Goal: Task Accomplishment & Management: Manage account settings

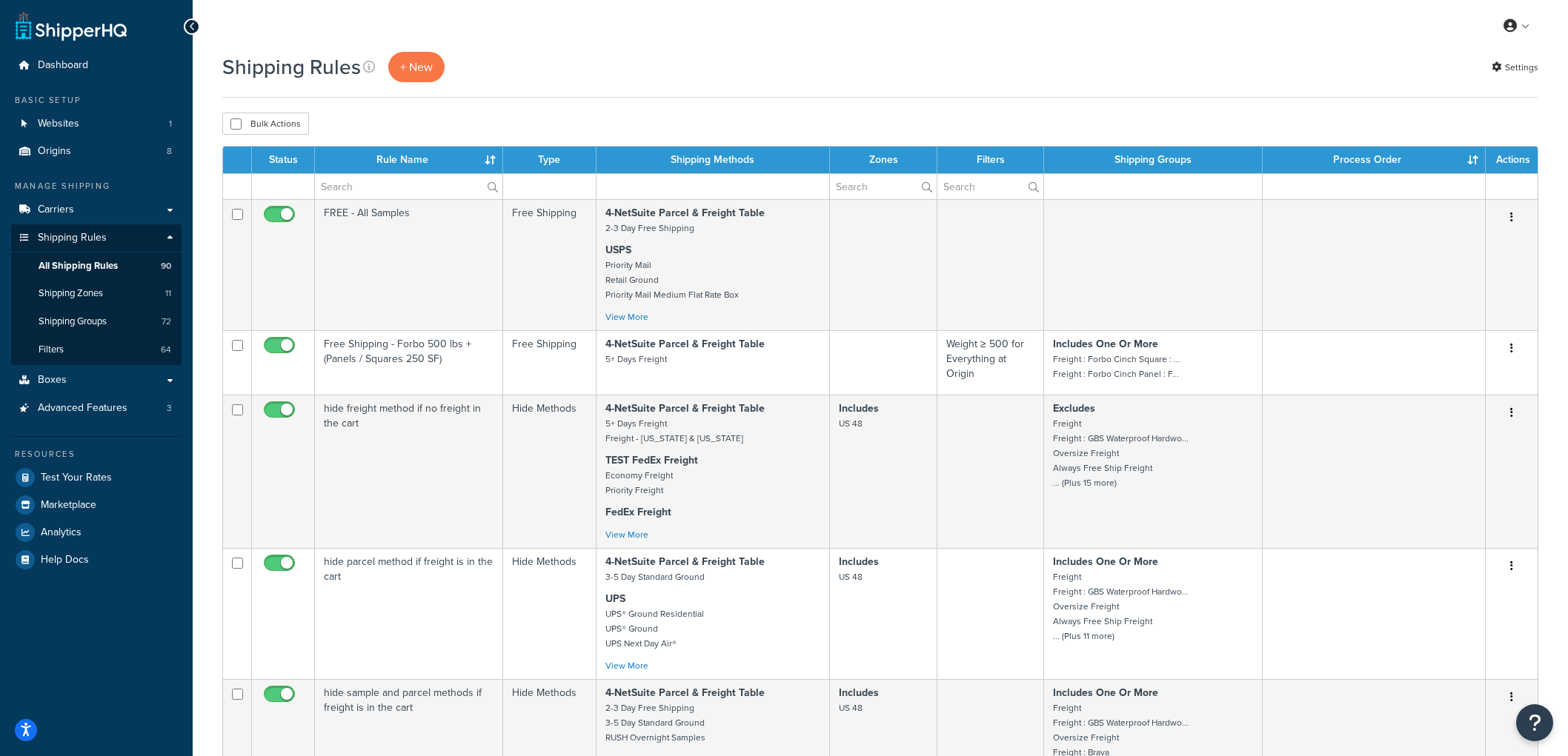
select select "100"
click at [1532, 70] on link "Settings" at bounding box center [1514, 68] width 46 height 21
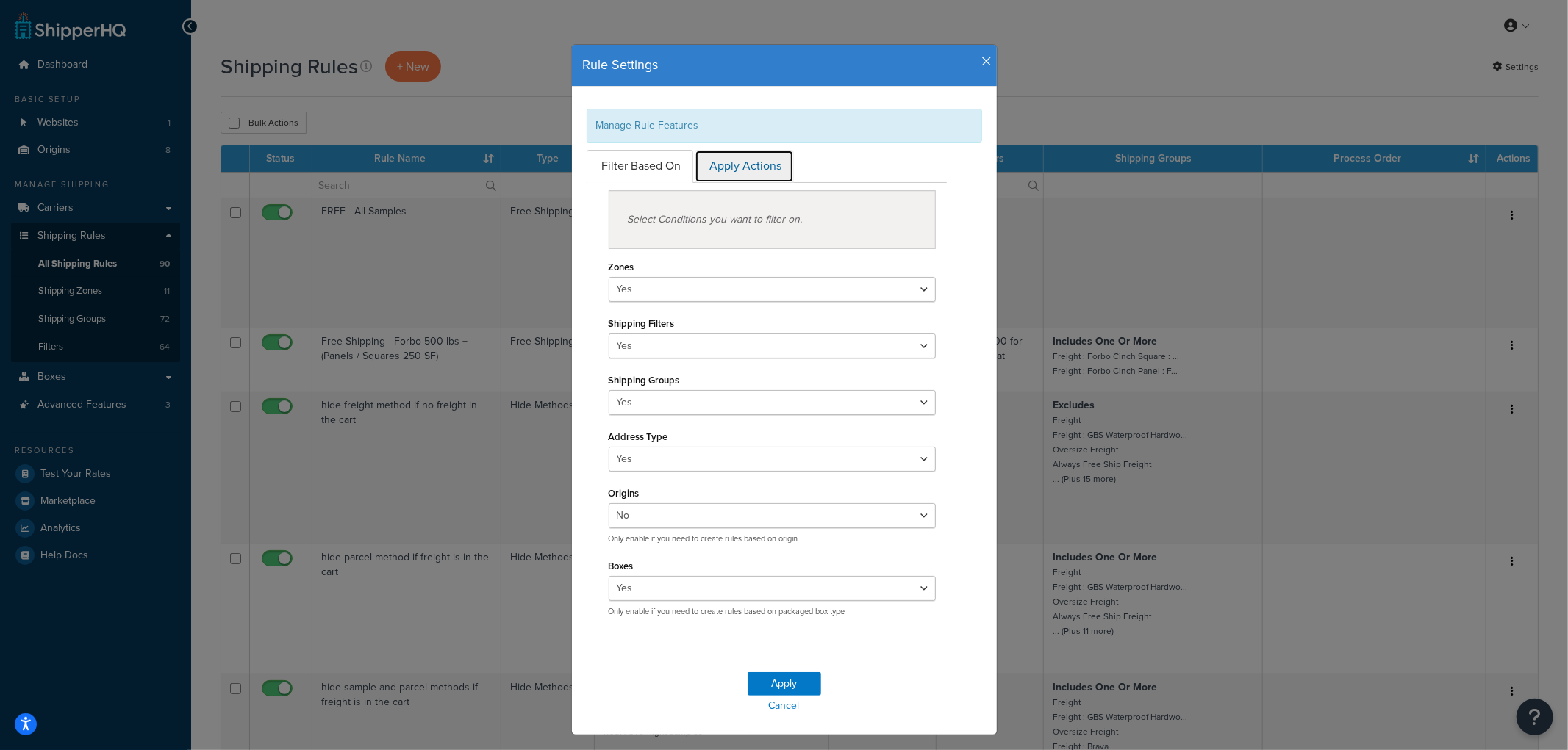
click at [733, 173] on link "Apply Actions" at bounding box center [745, 167] width 100 height 33
click at [983, 59] on icon "button" at bounding box center [988, 62] width 10 height 13
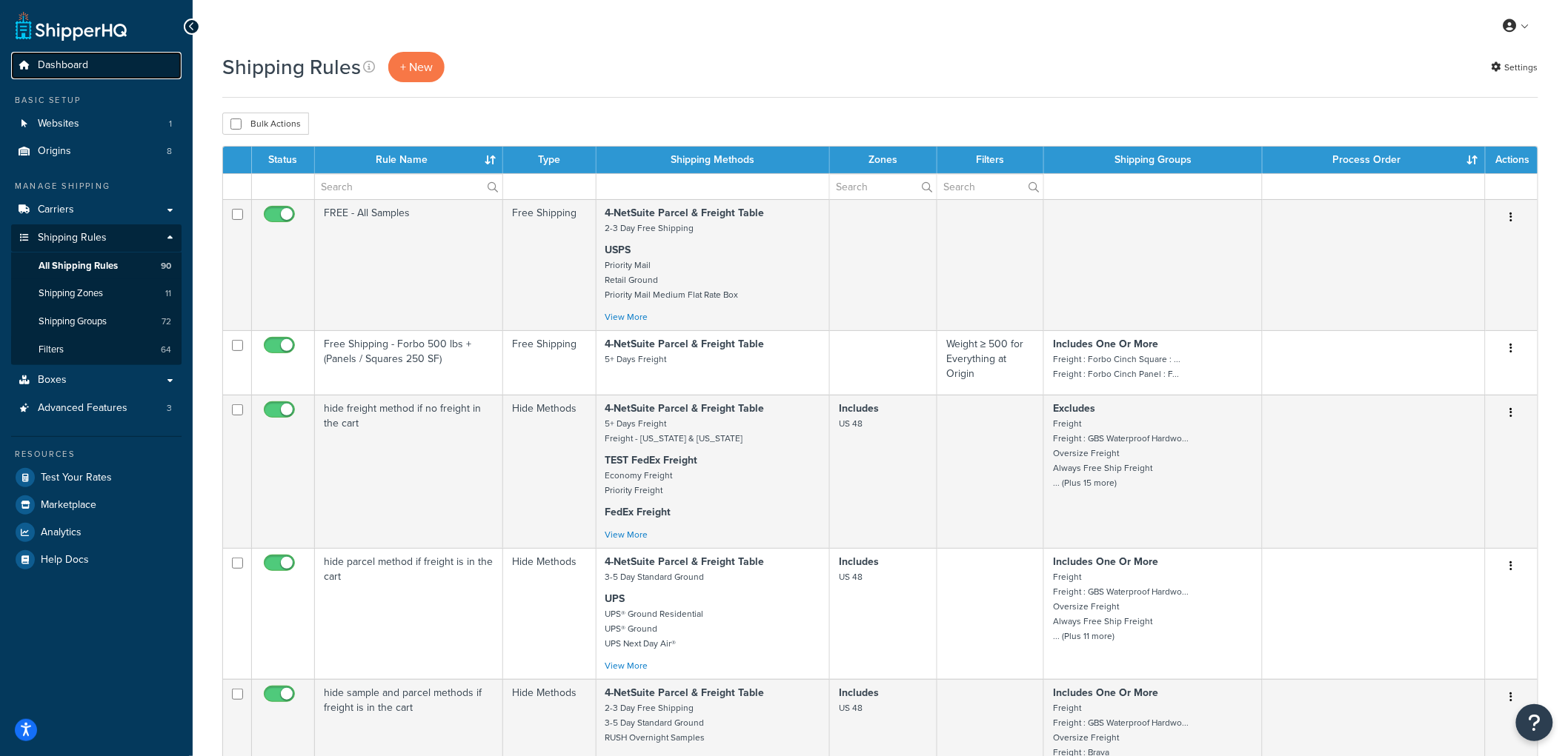
click at [89, 60] on link "Dashboard" at bounding box center [96, 65] width 170 height 27
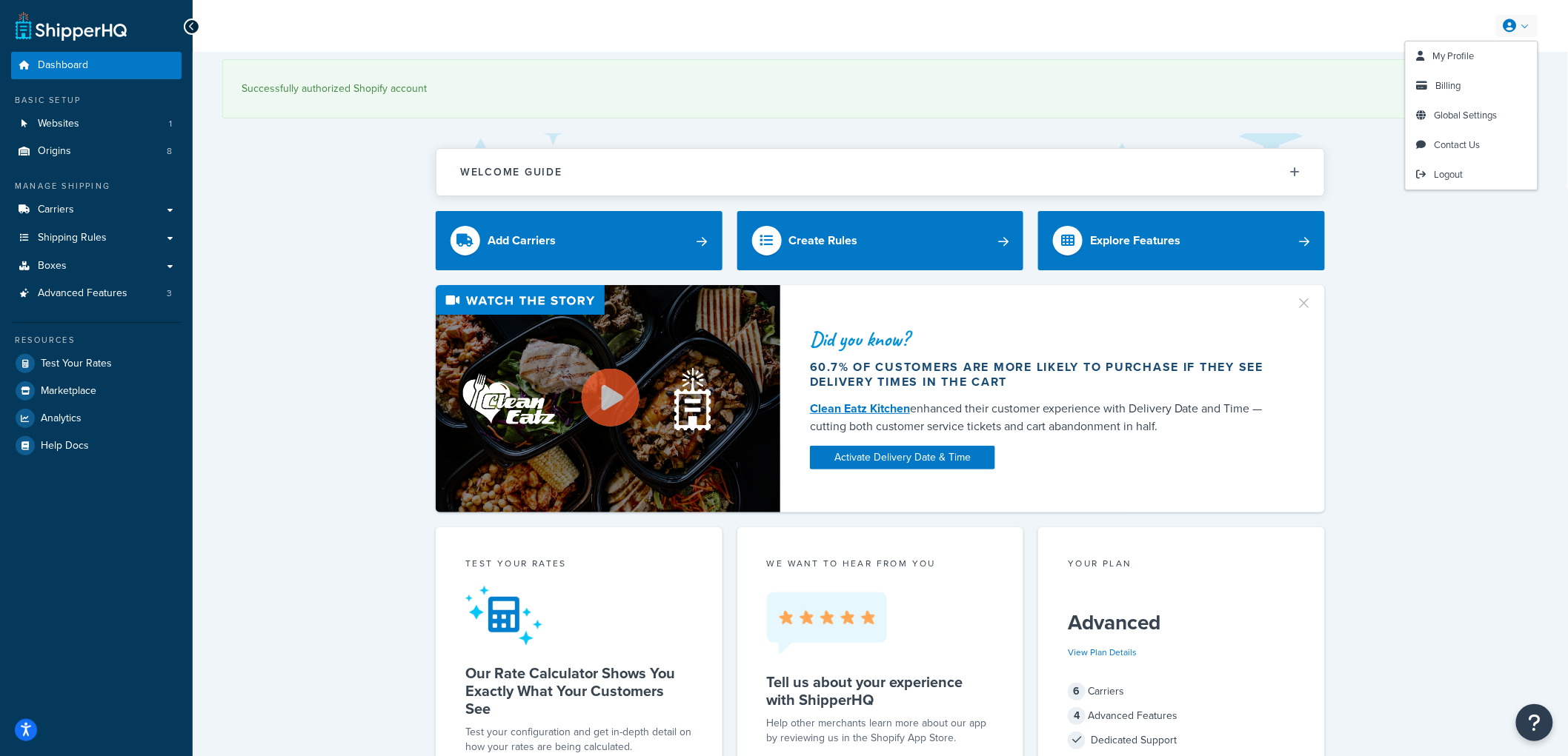
click at [1410, 24] on icon at bounding box center [1510, 26] width 14 height 14
click at [1410, 119] on span "Global Settings" at bounding box center [1466, 115] width 63 height 14
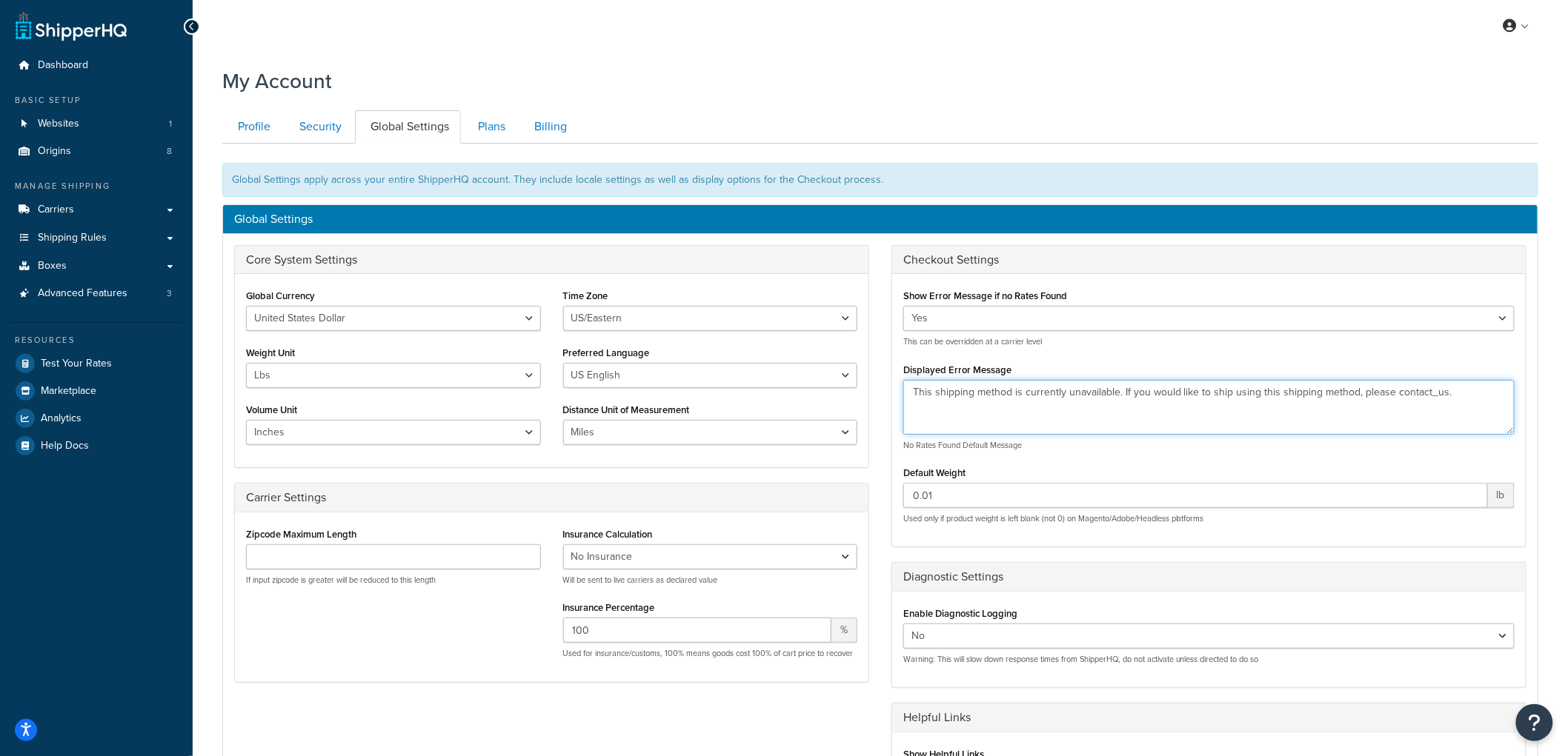
click at [1166, 390] on textarea "This shipping method is currently unavailable. If you would like to ship using …" at bounding box center [1208, 407] width 611 height 55
click at [1184, 361] on div "Displayed Error Message This shipping method is currently unavailable. If you w…" at bounding box center [1208, 405] width 611 height 92
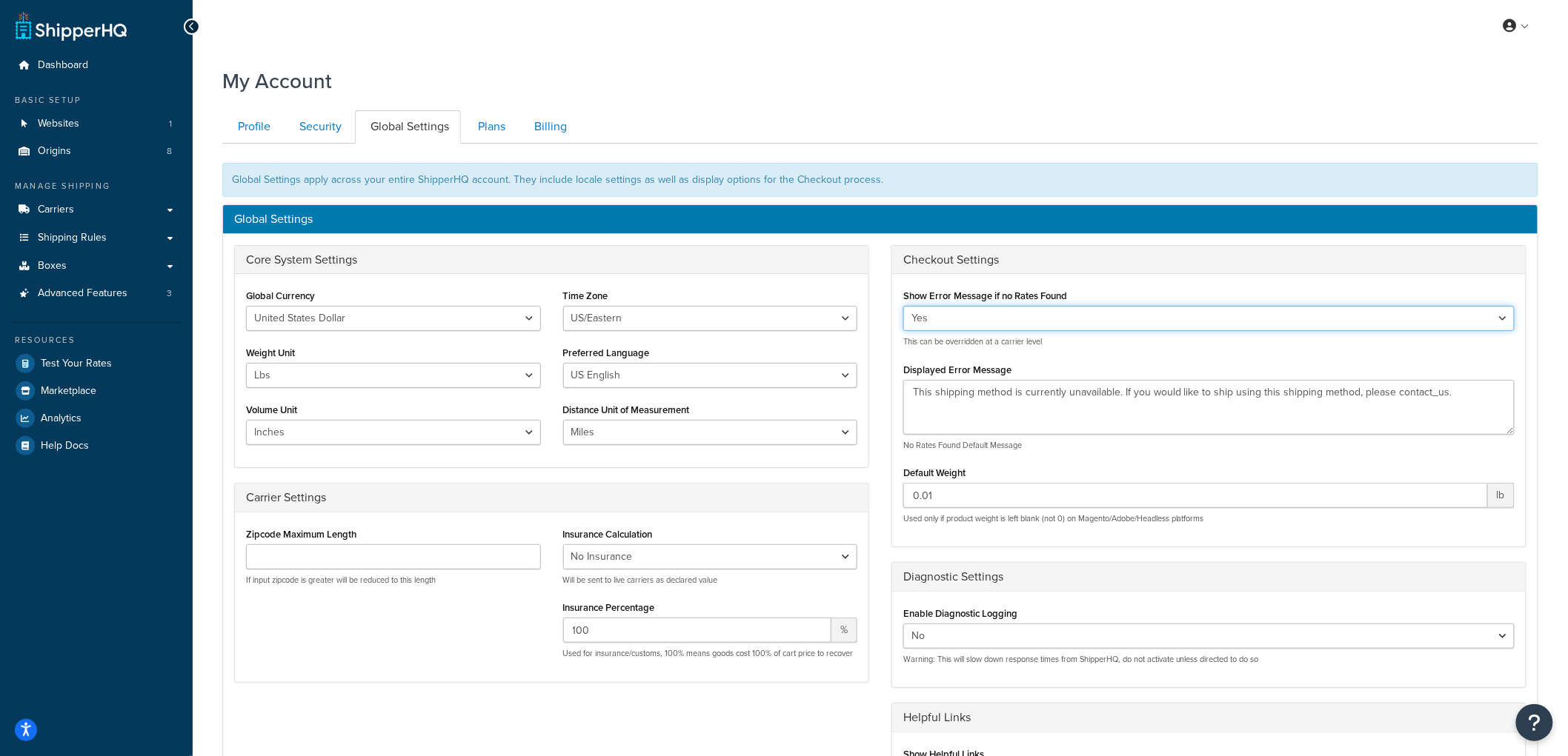
click at [1171, 321] on select "Yes No" at bounding box center [1208, 319] width 611 height 25
click at [1171, 291] on div "Show Error Message if no Rates Found Yes No This can be overridden at a carrier…" at bounding box center [1208, 316] width 611 height 62
click at [1123, 217] on h3 "Global Settings" at bounding box center [879, 219] width 1292 height 14
click at [485, 129] on link "Plans" at bounding box center [489, 127] width 55 height 34
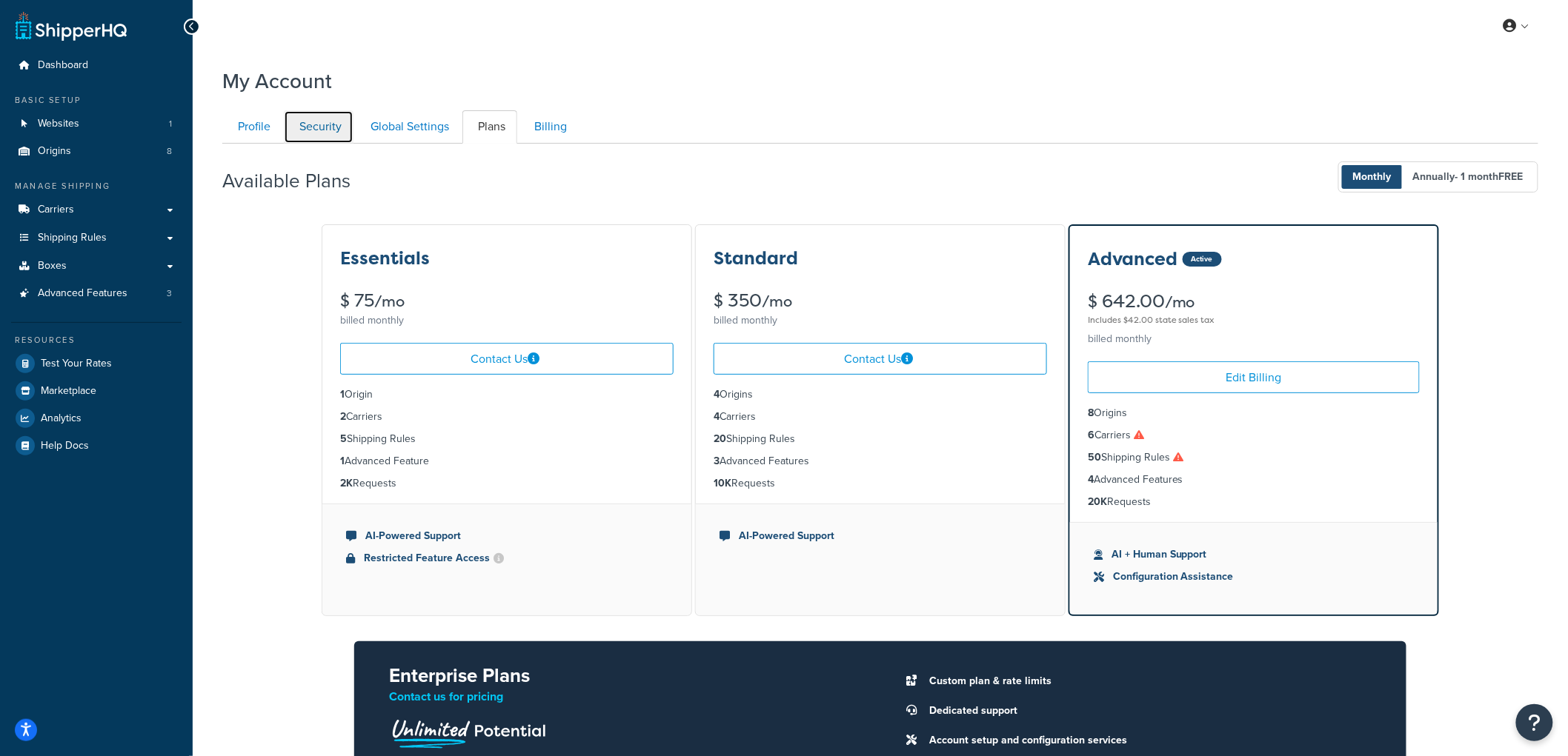
click at [328, 128] on link "Security" at bounding box center [318, 127] width 70 height 34
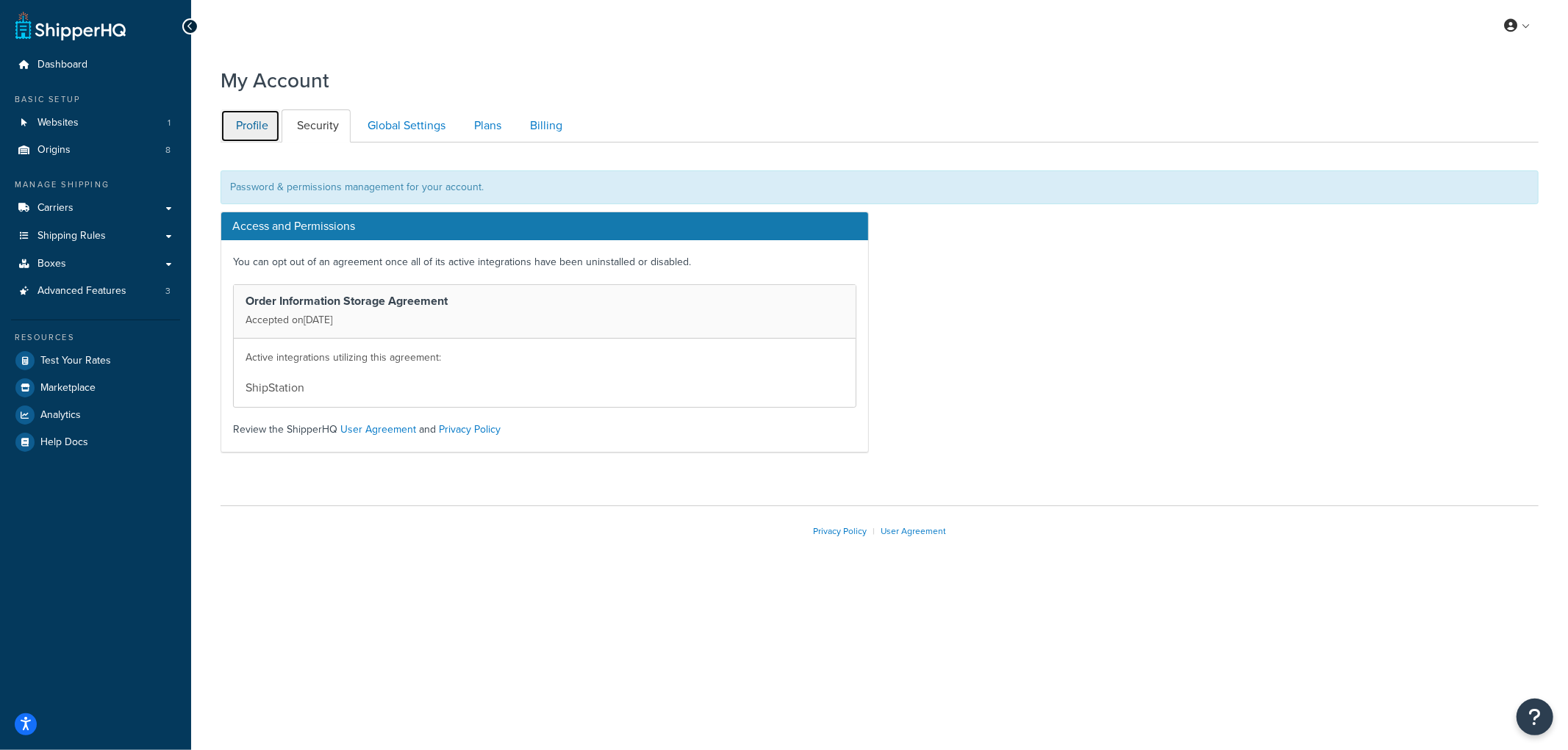
click at [257, 129] on link "Profile" at bounding box center [250, 126] width 59 height 33
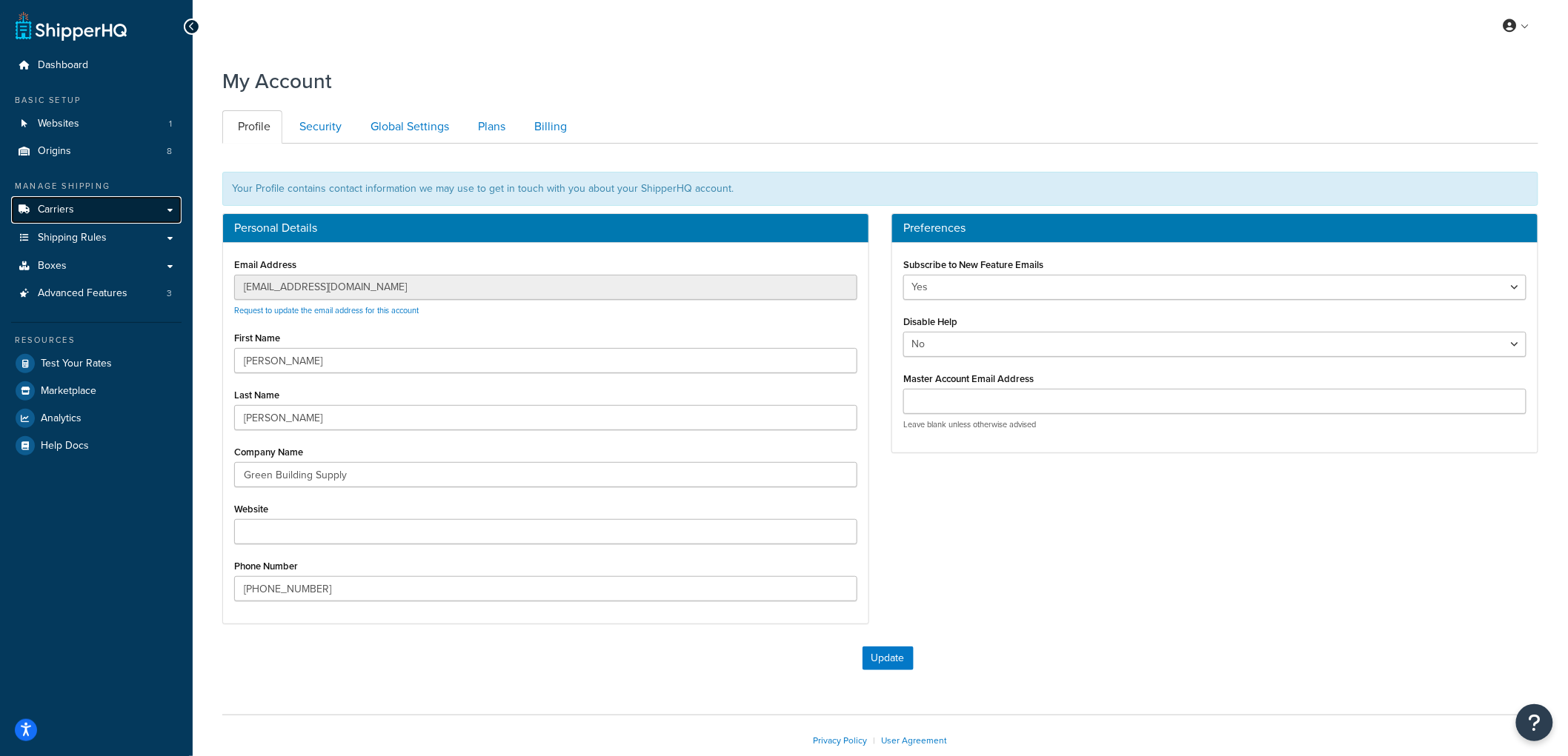
click at [82, 202] on link "Carriers" at bounding box center [96, 210] width 170 height 27
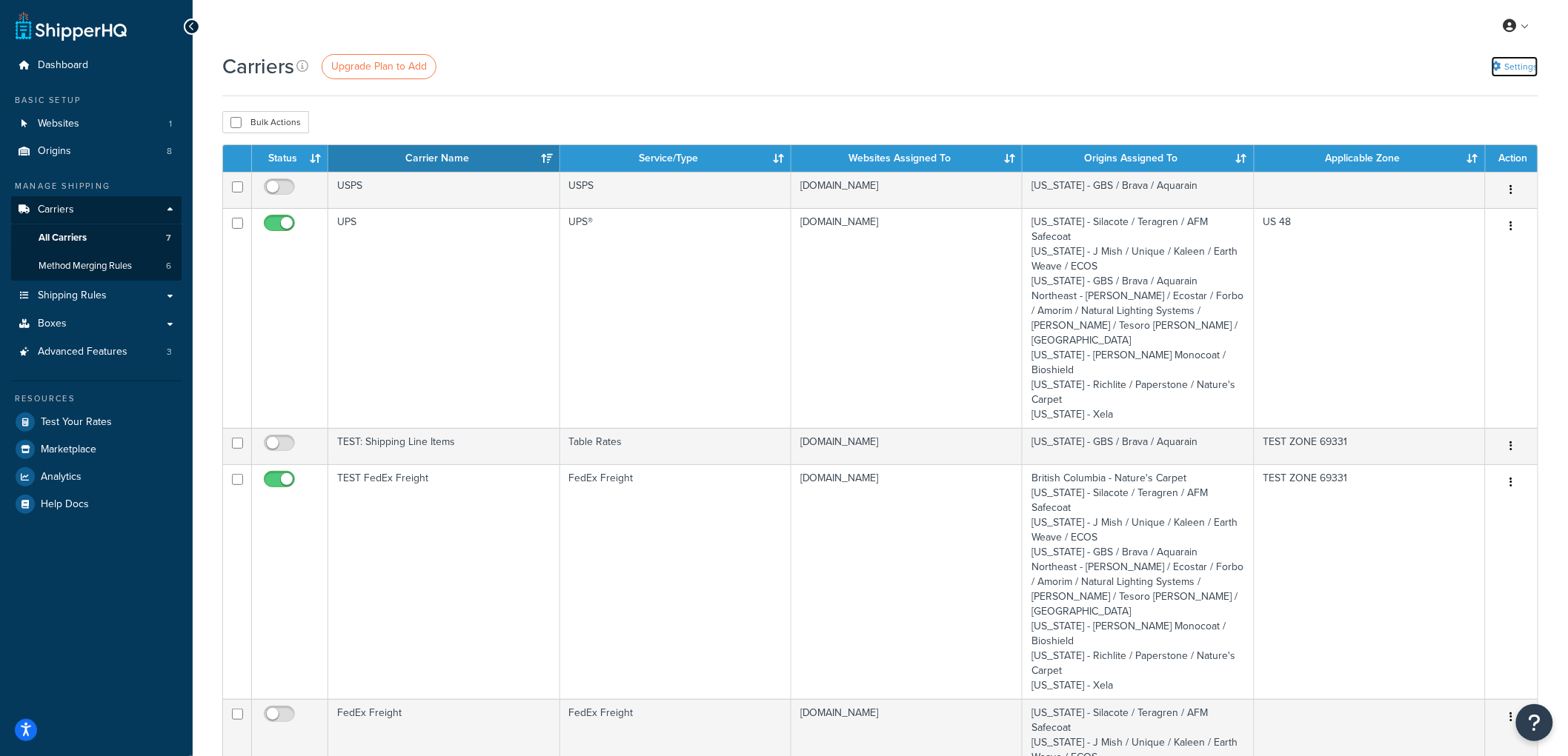
click at [1508, 65] on link "Settings" at bounding box center [1514, 67] width 46 height 21
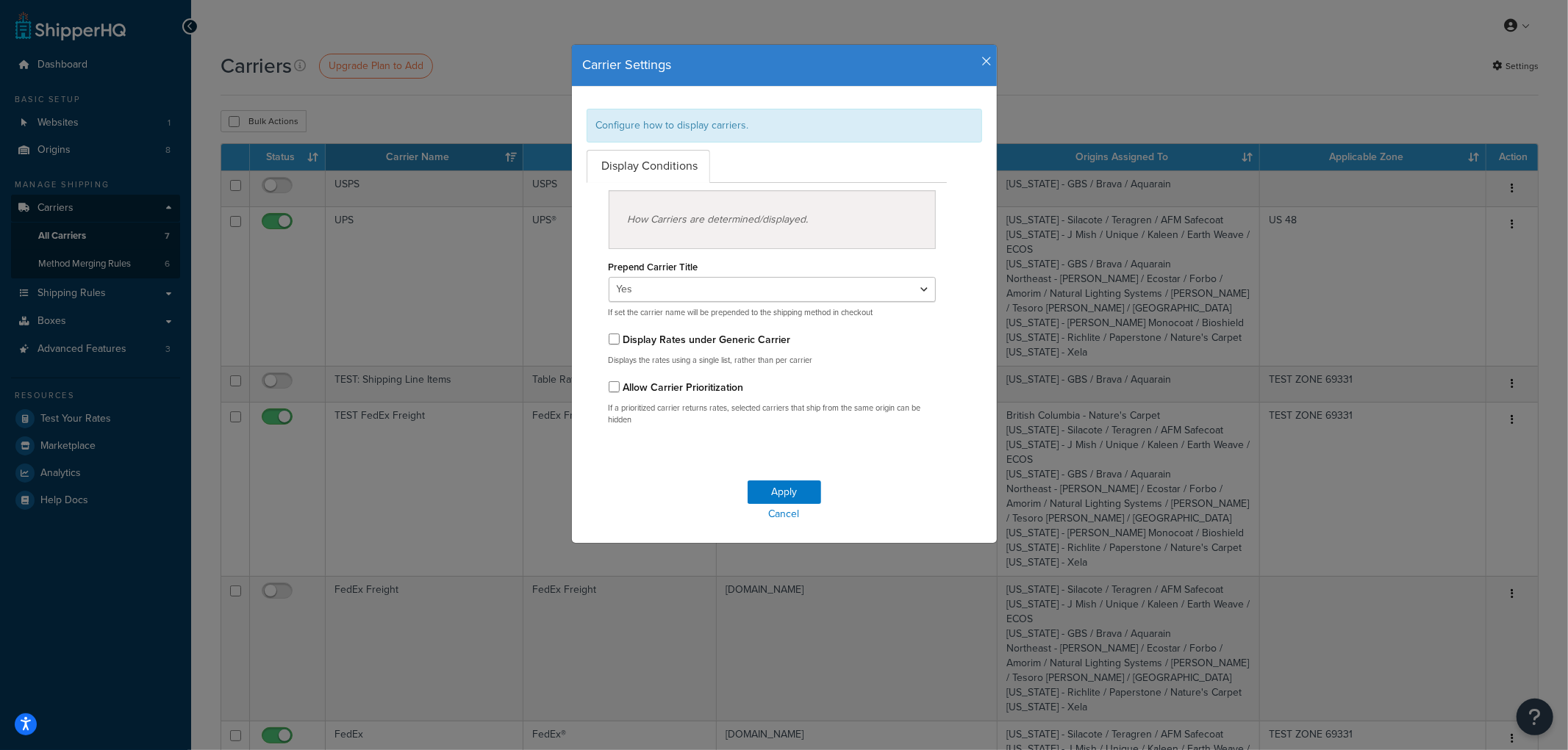
click at [983, 59] on icon "button" at bounding box center [988, 62] width 10 height 13
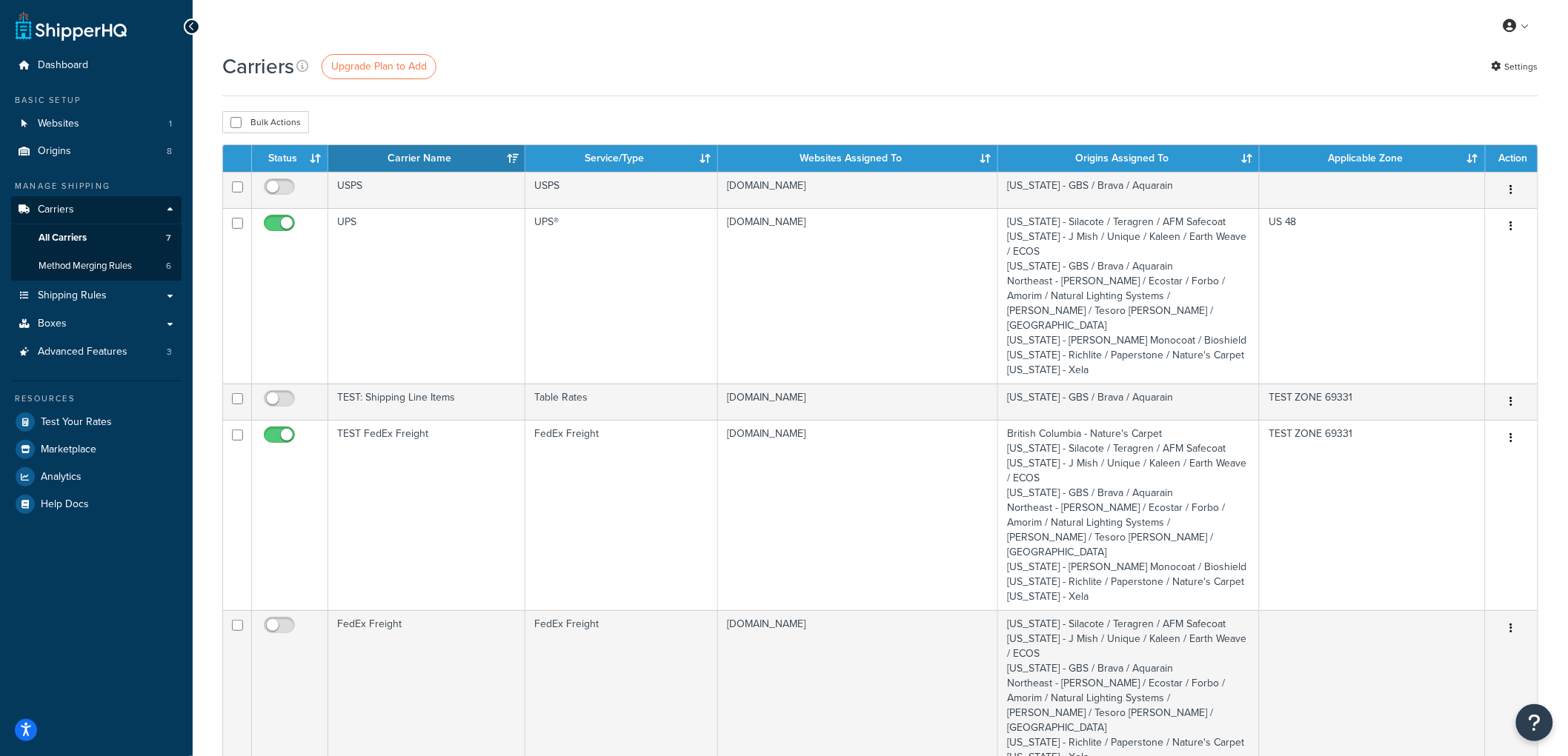
click at [692, 131] on div "Bulk Actions Duplicate Delete" at bounding box center [879, 122] width 1316 height 22
click at [536, 116] on div "Bulk Actions Duplicate Delete" at bounding box center [879, 122] width 1316 height 22
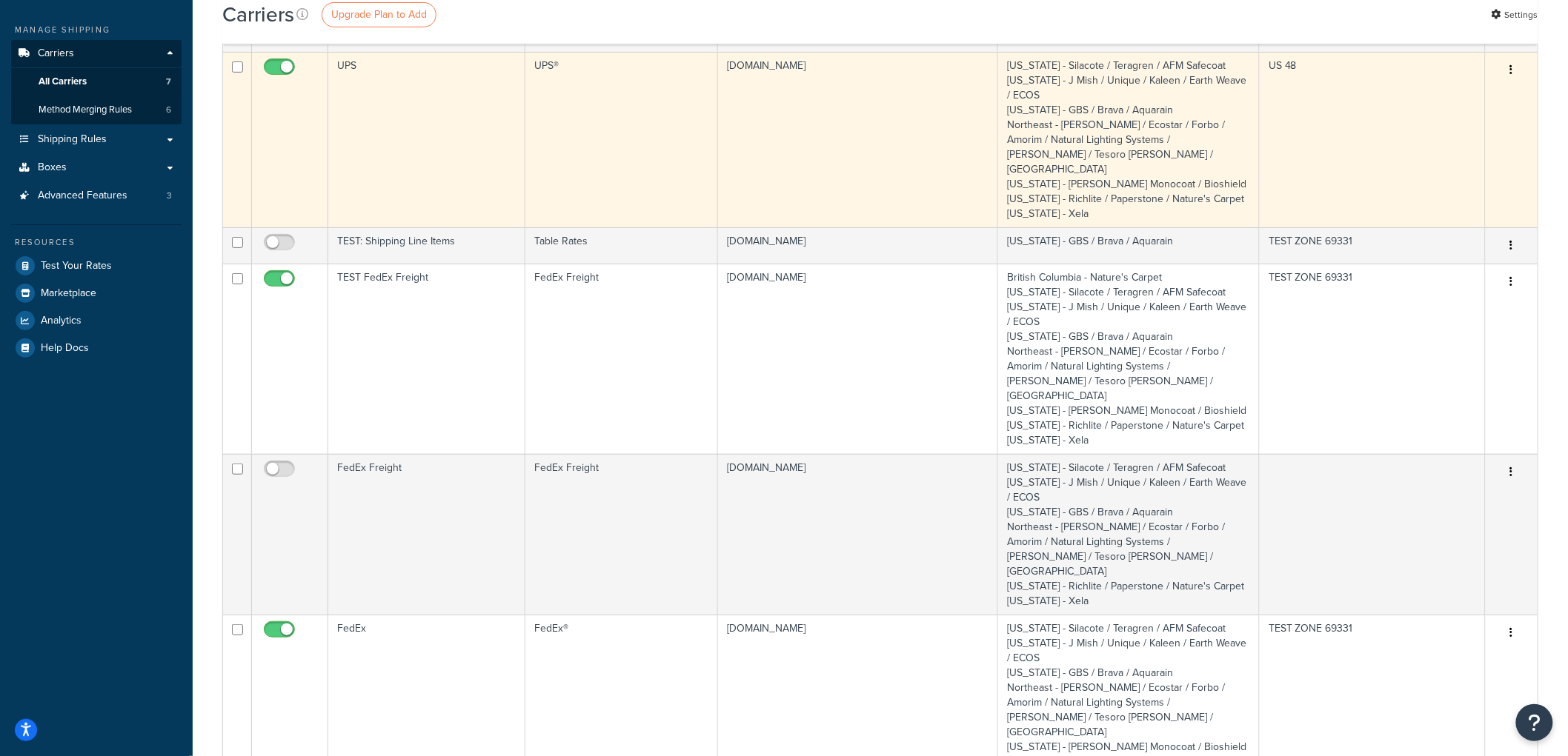
scroll to position [102, 0]
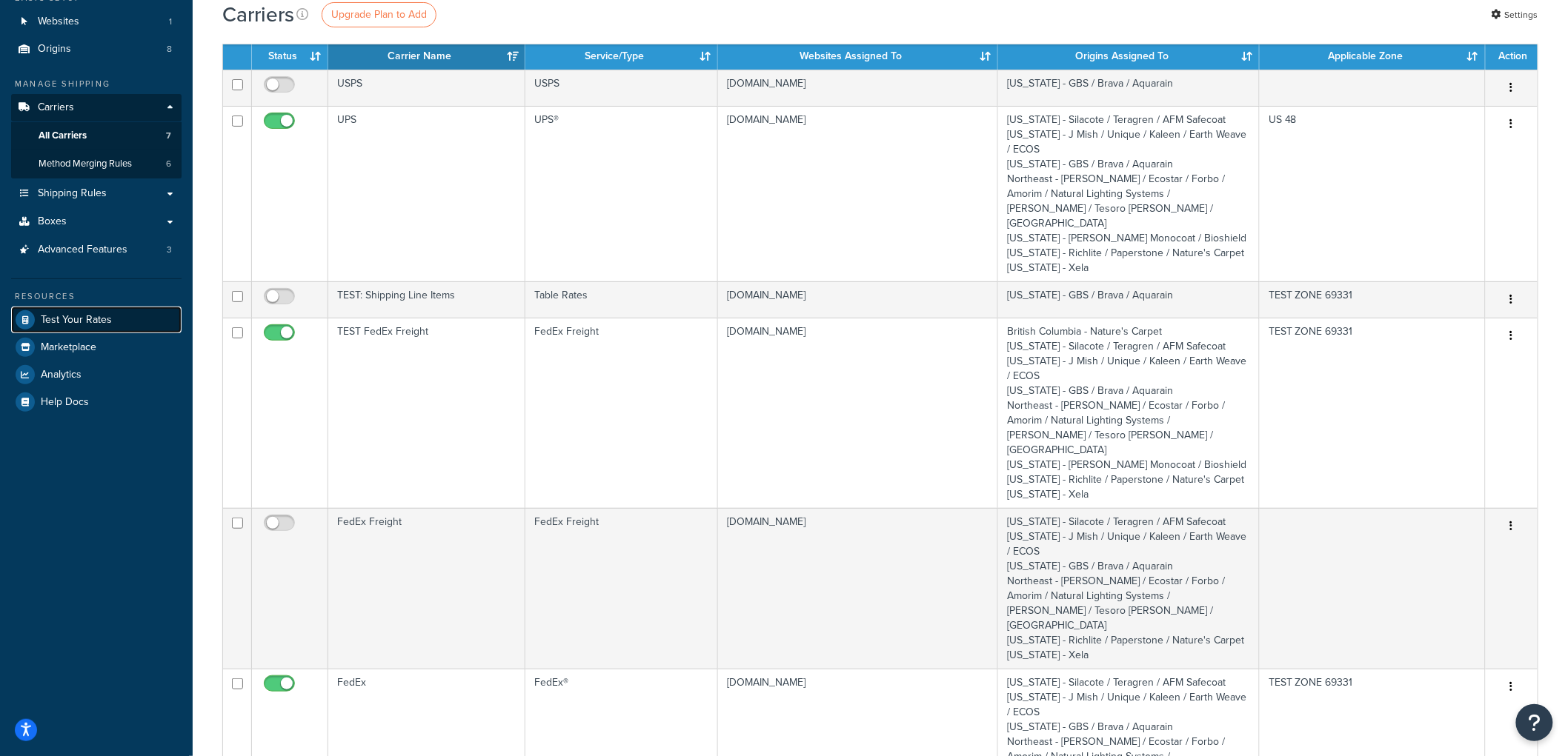
click at [111, 307] on link "Test Your Rates" at bounding box center [96, 320] width 170 height 27
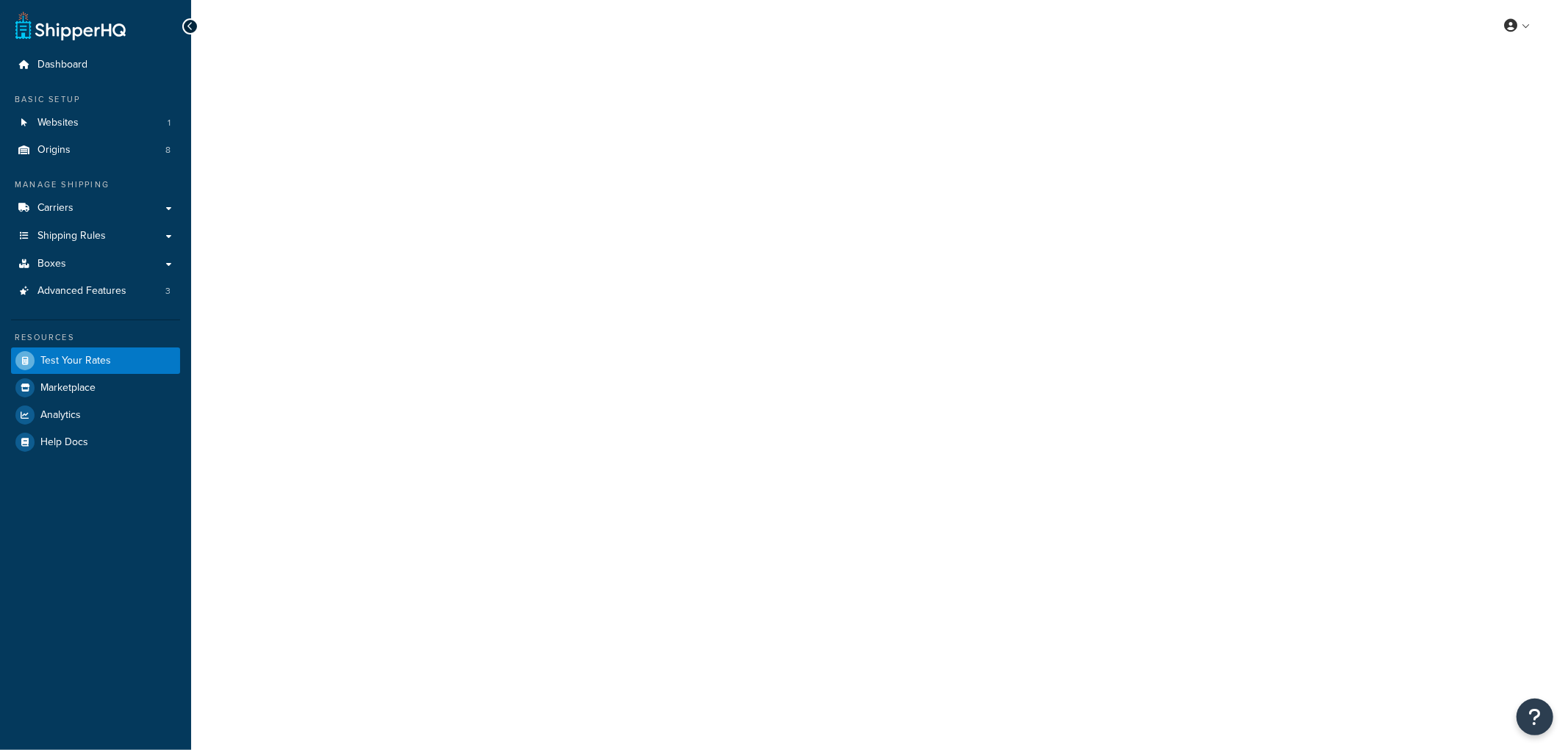
select select "TX"
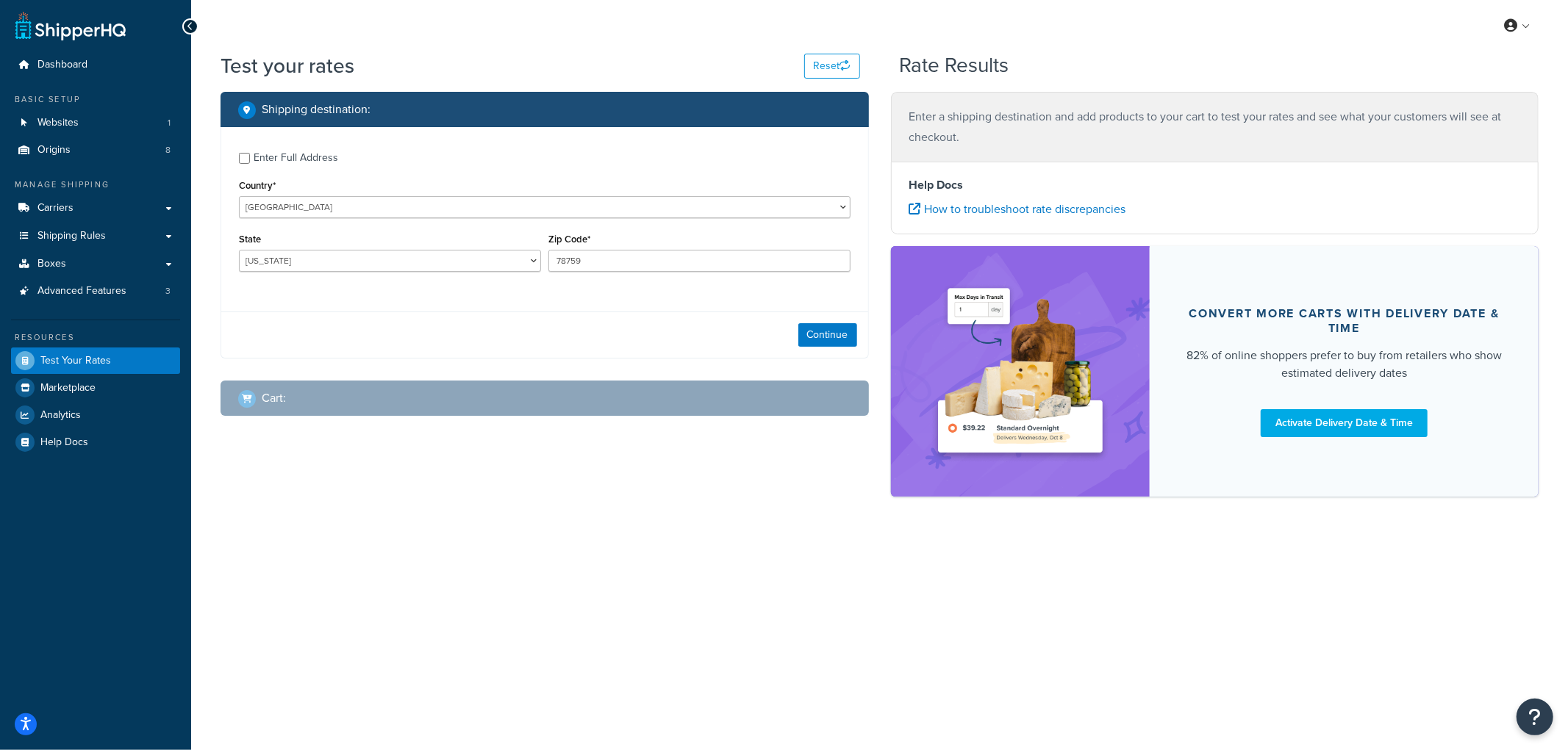
click at [679, 304] on div "Enter Full Address Country* United States United Kingdom Afghanistan Åland Isla…" at bounding box center [544, 243] width 648 height 232
click at [113, 244] on link "Shipping Rules" at bounding box center [95, 236] width 169 height 27
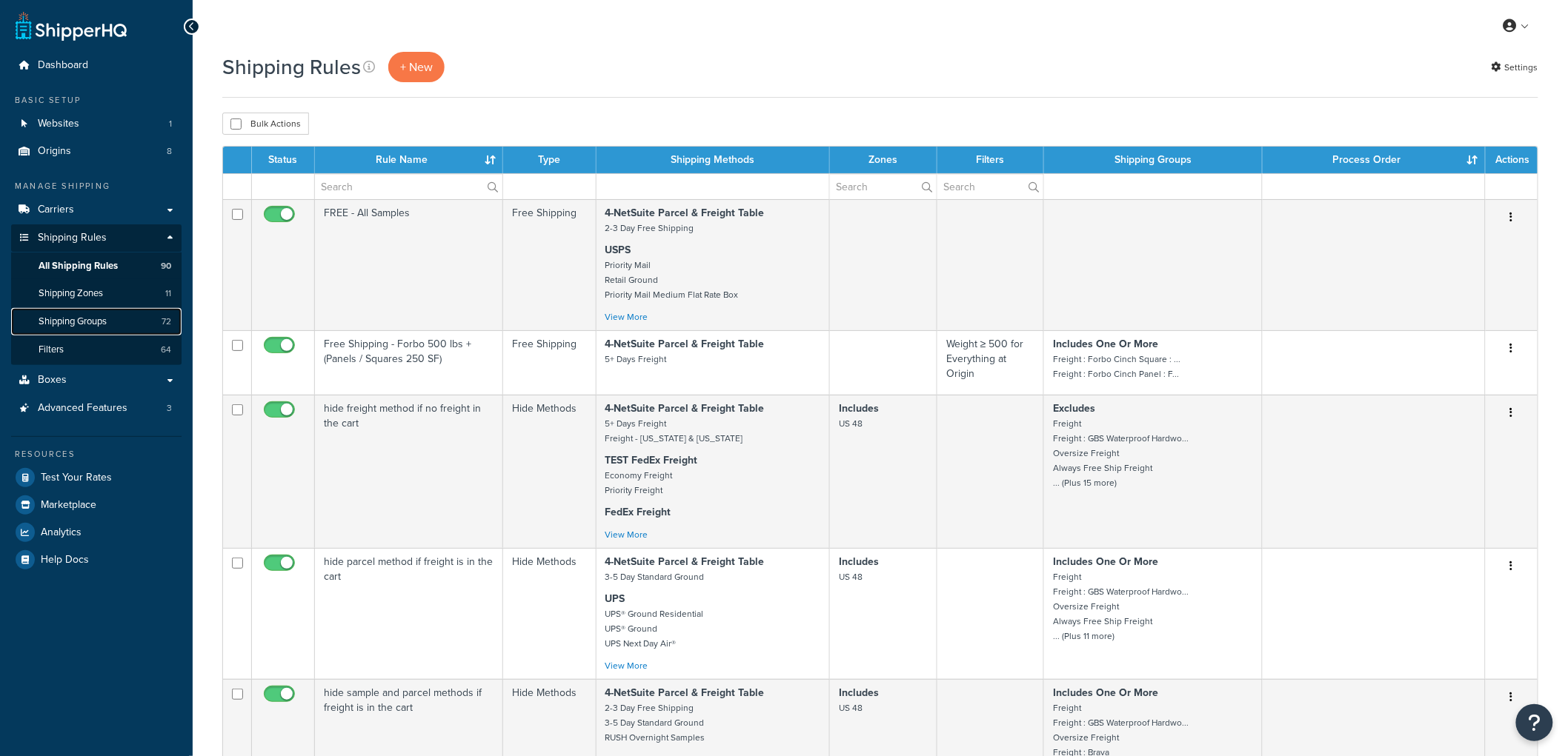
click at [96, 323] on span "Shipping Groups" at bounding box center [73, 321] width 68 height 13
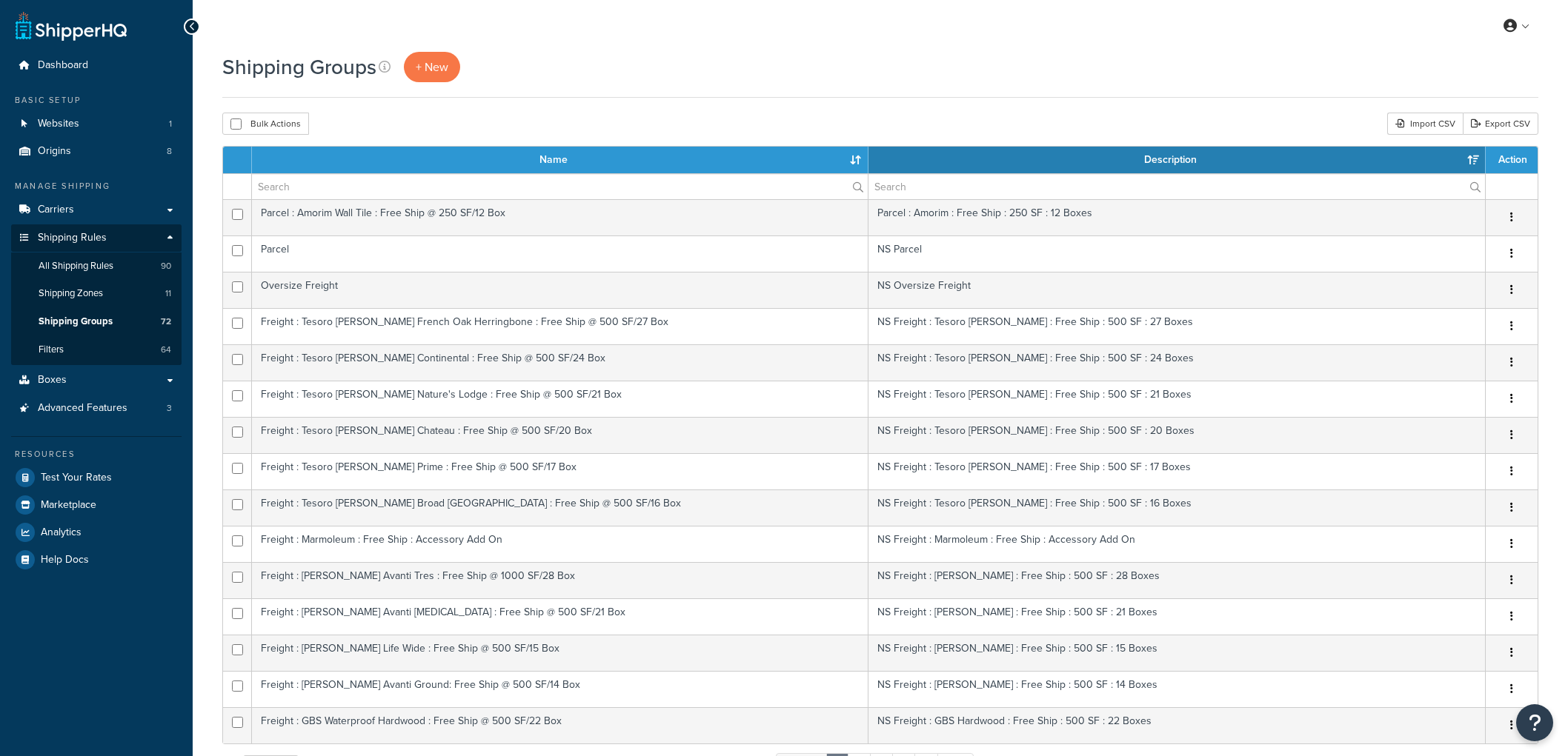
select select "15"
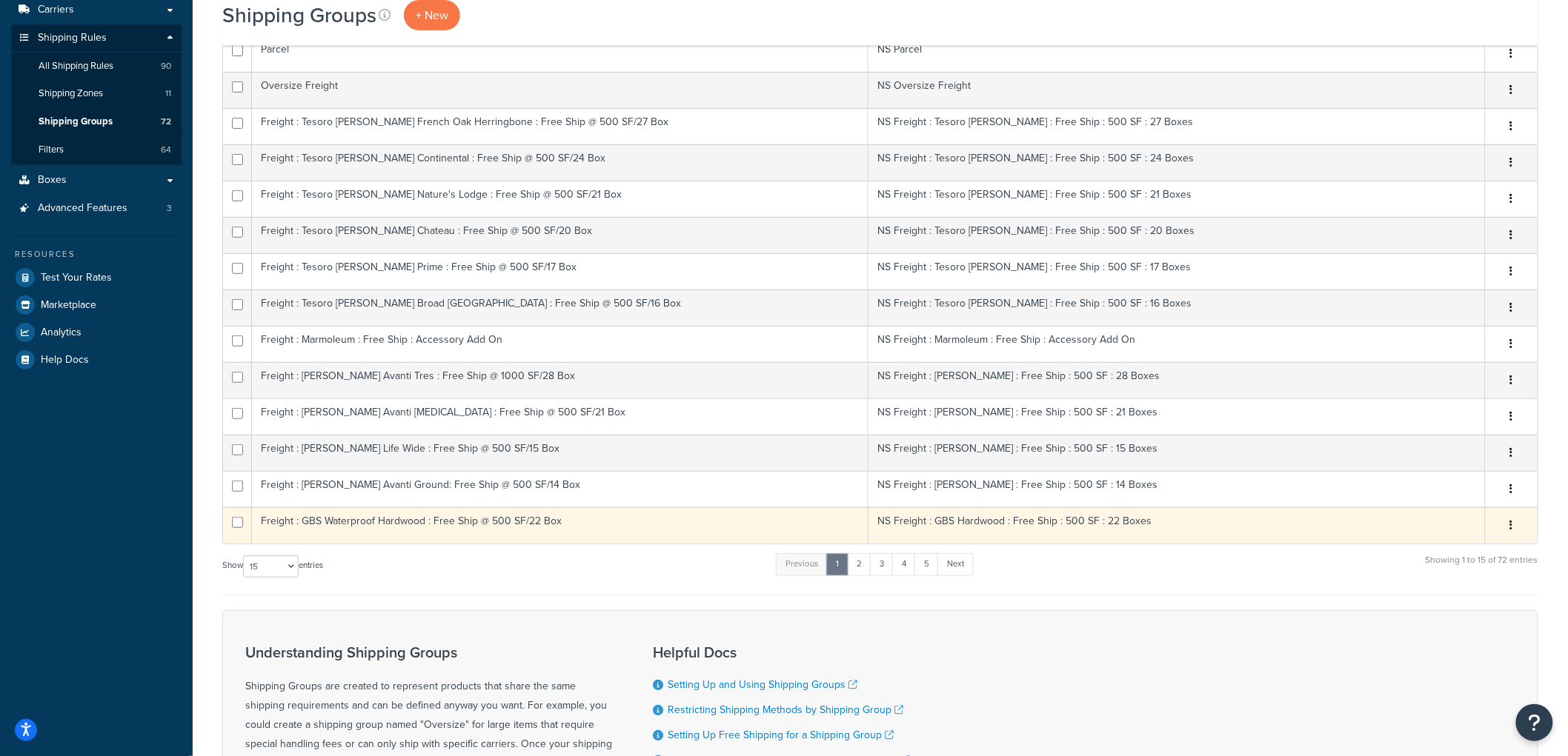
scroll to position [246, 0]
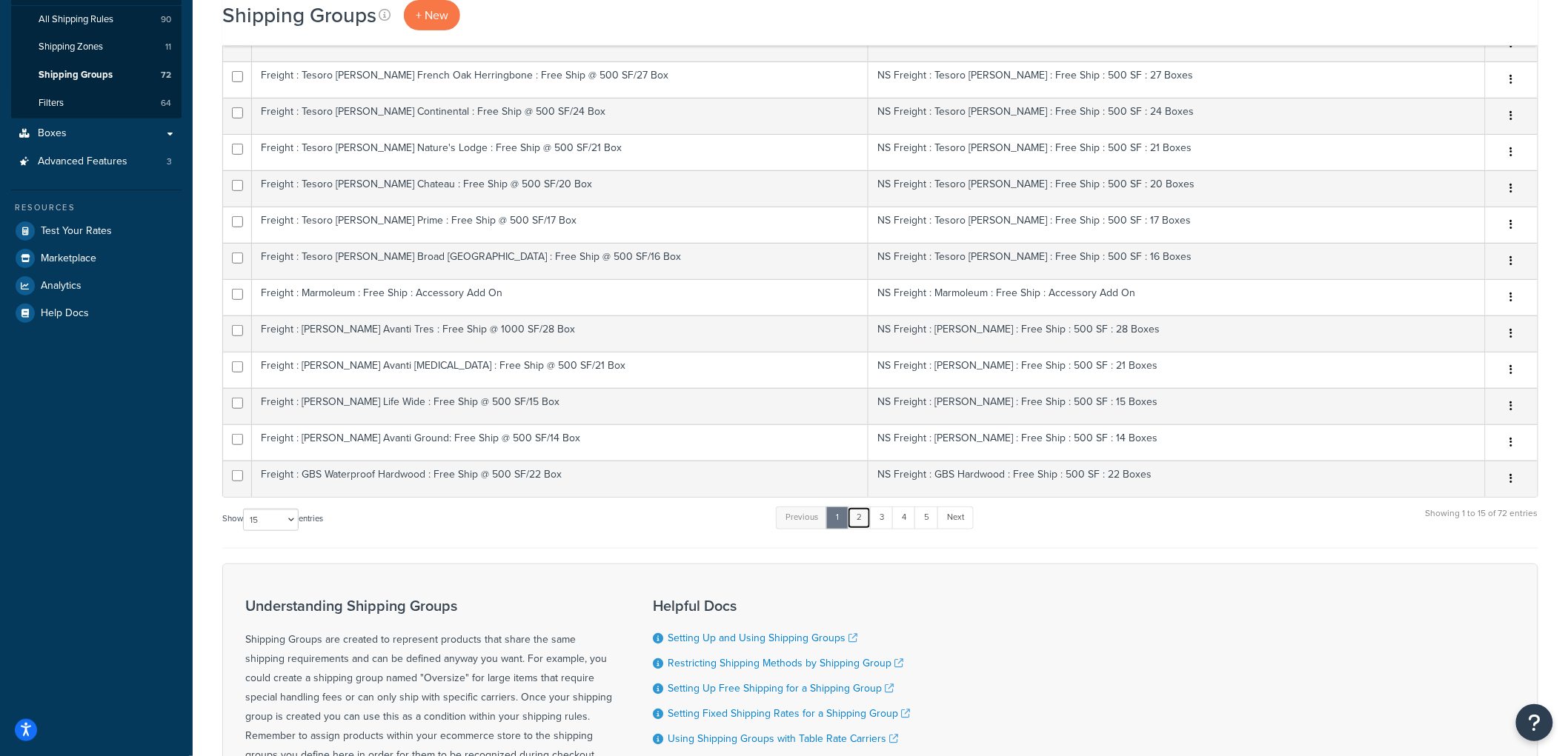
click at [871, 520] on link "2" at bounding box center [858, 517] width 24 height 22
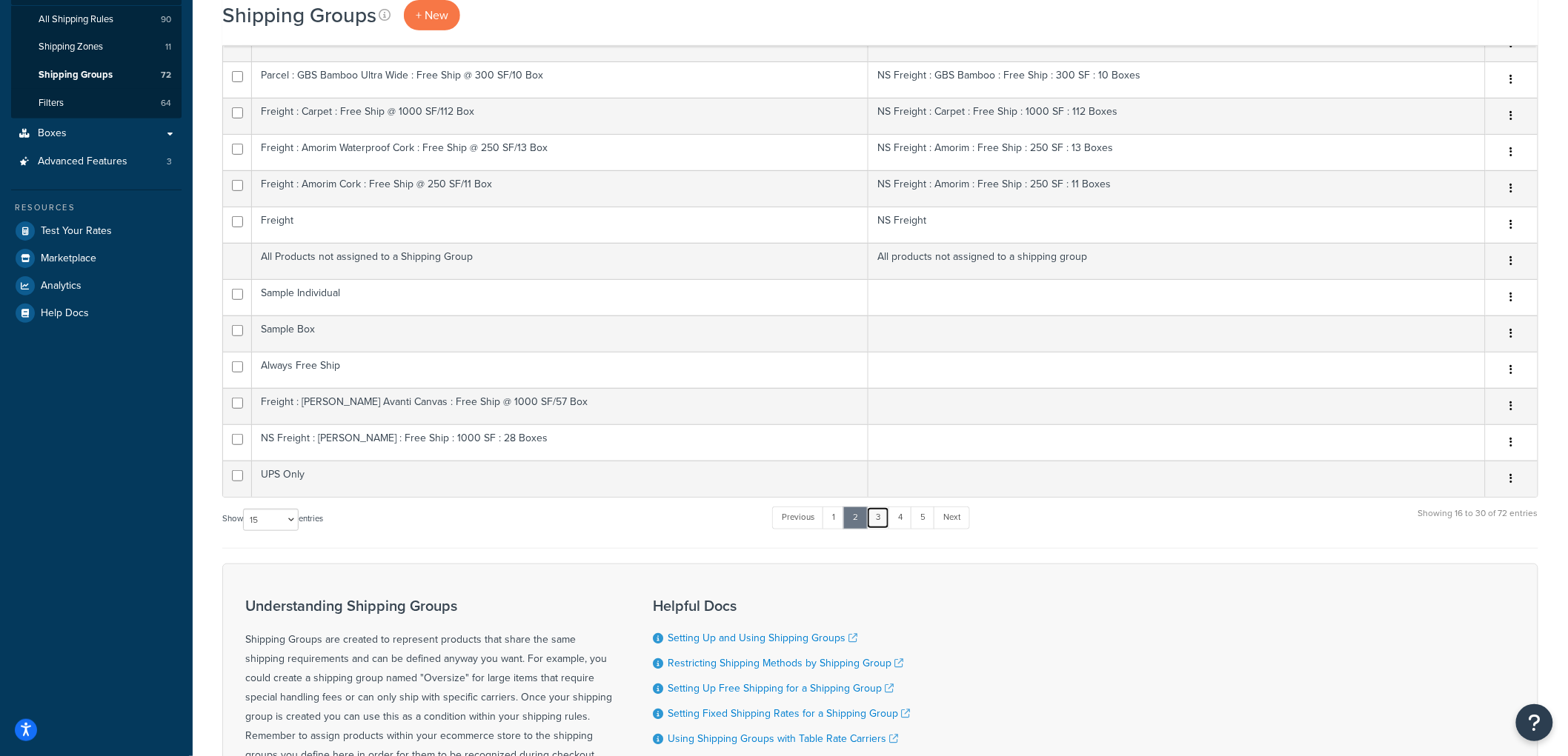
click at [885, 523] on link "3" at bounding box center [878, 517] width 24 height 22
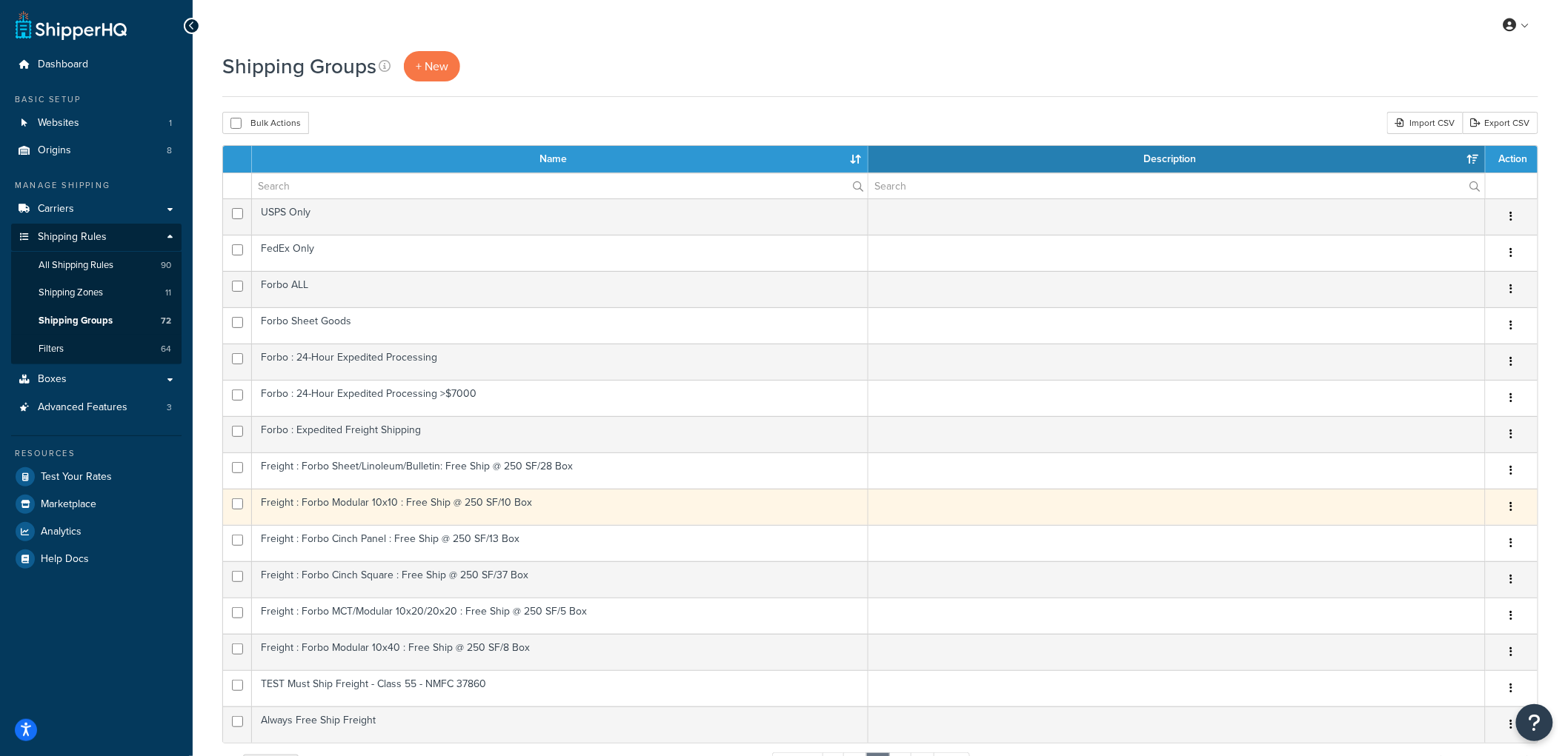
scroll to position [0, 0]
